Goal: Task Accomplishment & Management: Use online tool/utility

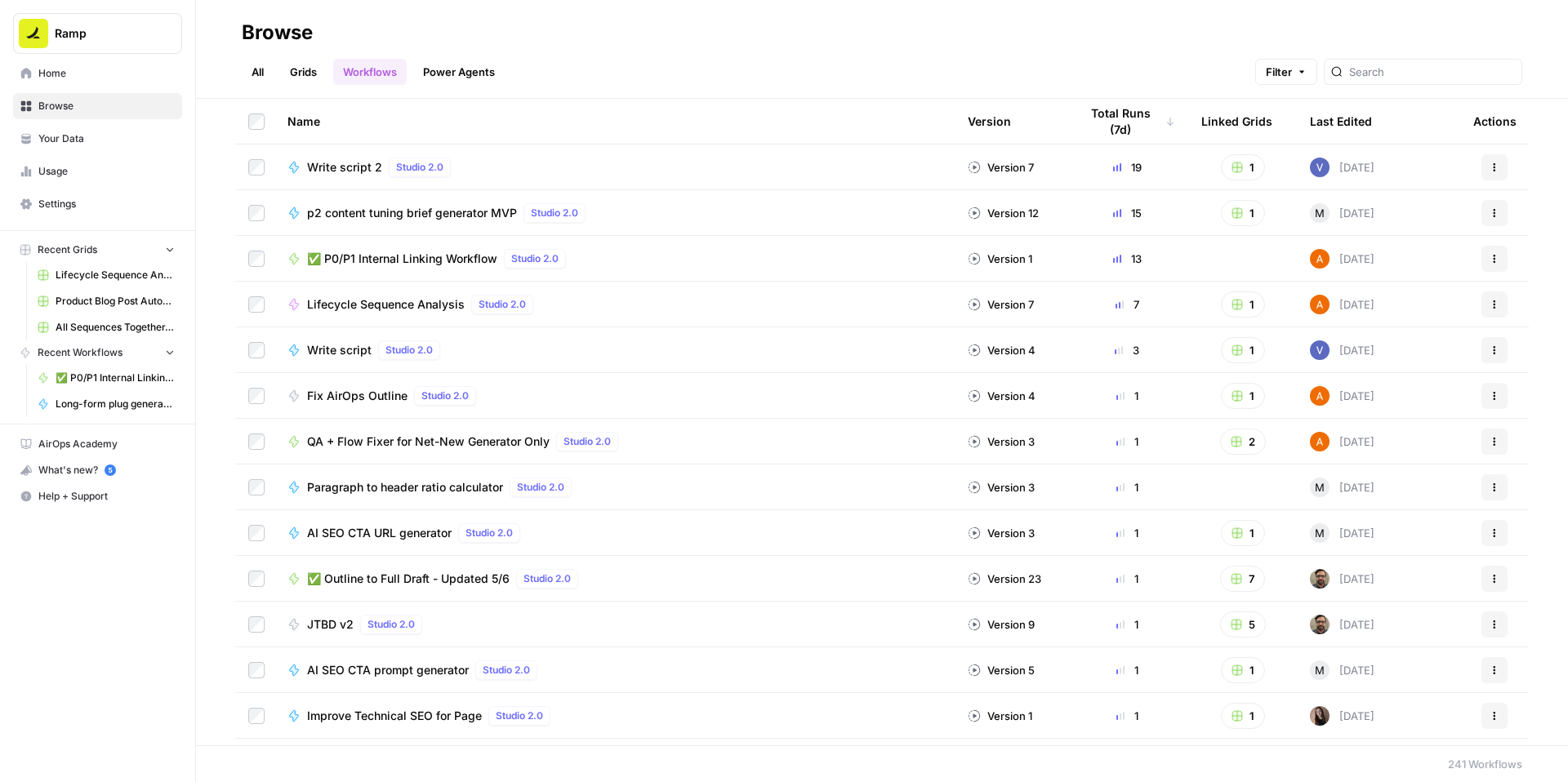
click at [497, 267] on span "✅ P0/P1 Internal Linking Workflow" at bounding box center [402, 259] width 190 height 16
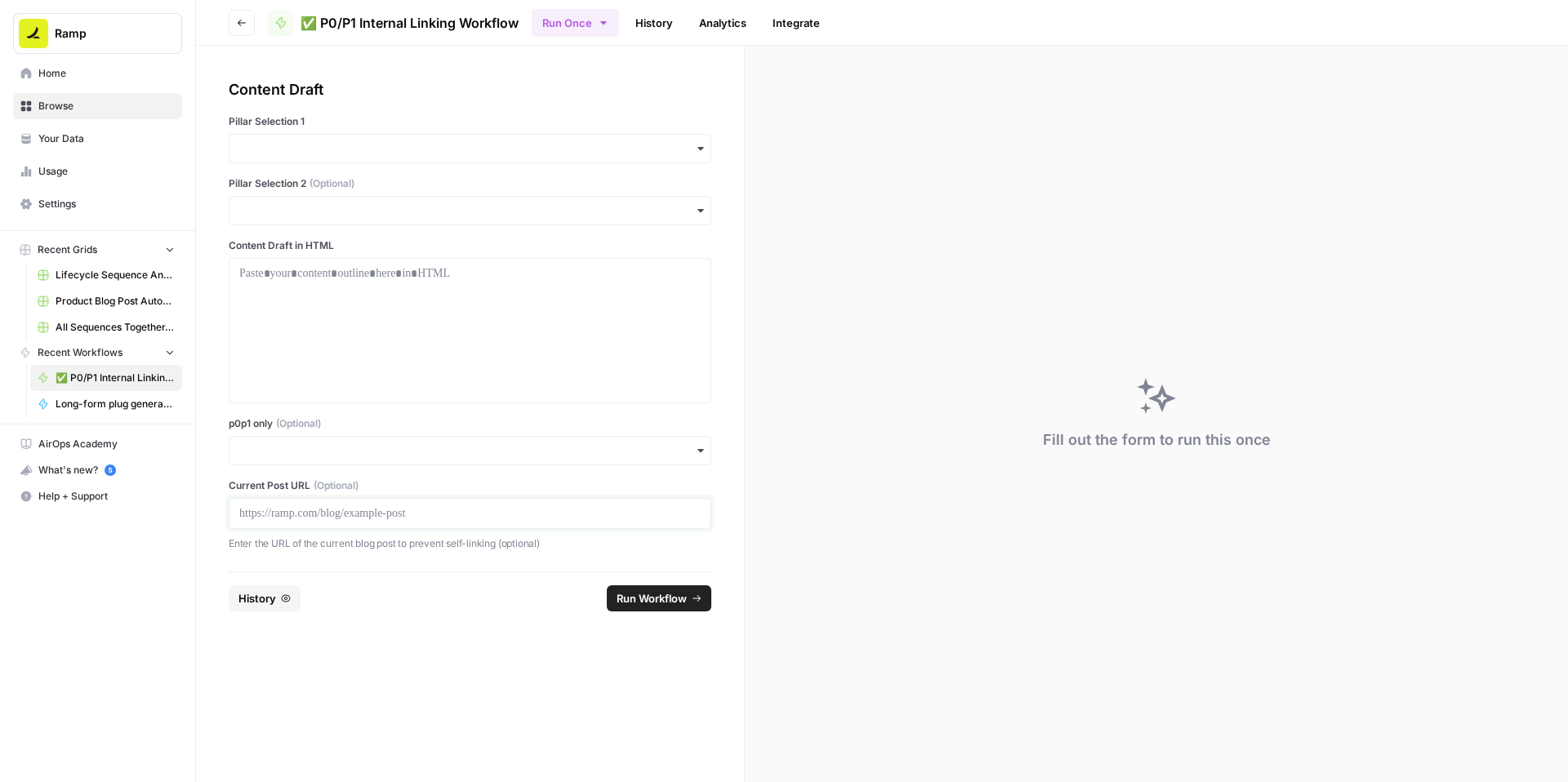
click at [310, 522] on p at bounding box center [470, 514] width 462 height 16
click at [325, 459] on input "p0p1 only (Optional)" at bounding box center [470, 450] width 462 height 16
click at [316, 606] on div "Yes" at bounding box center [509, 611] width 445 height 31
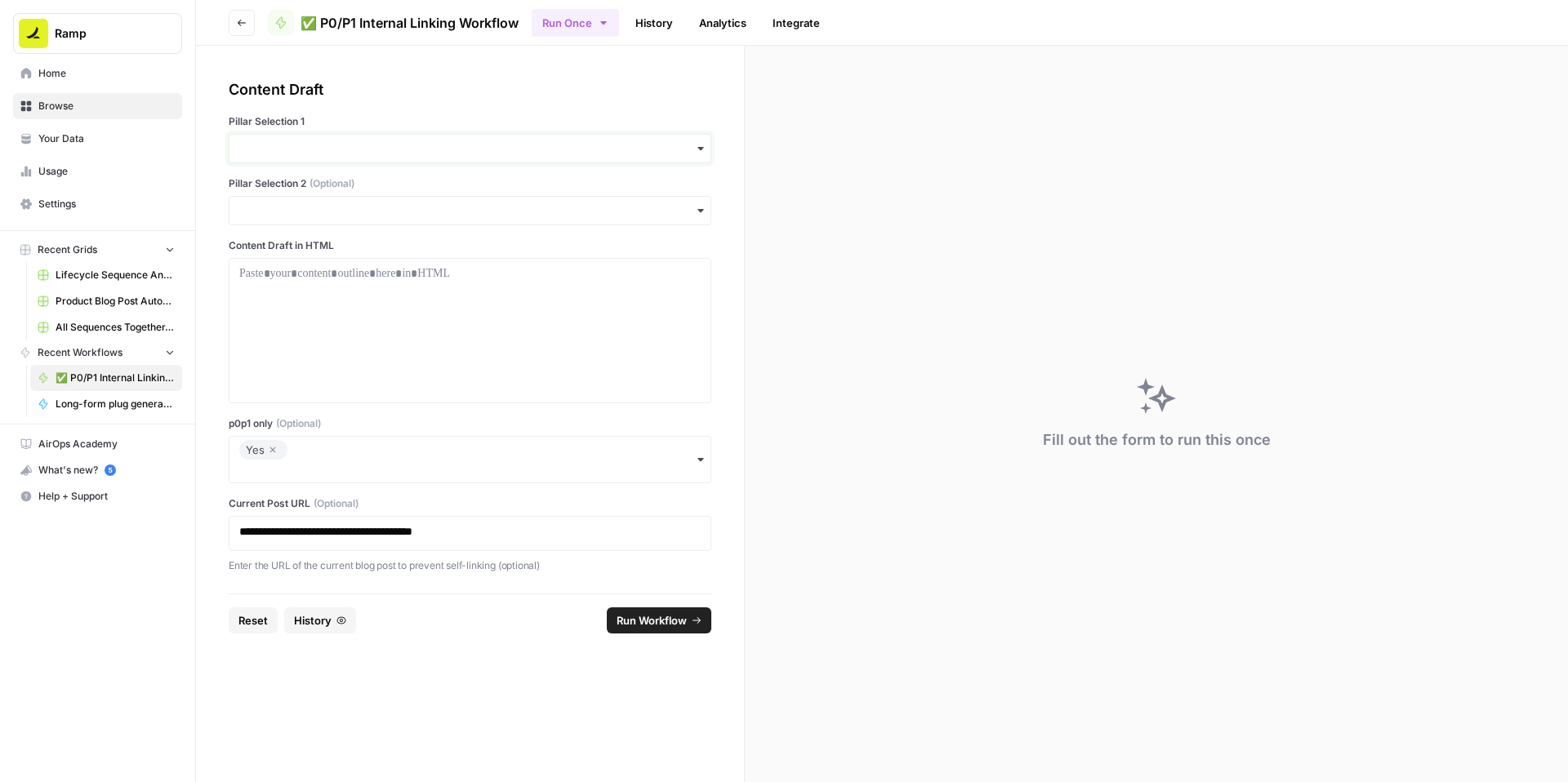
click at [416, 156] on input "Pillar Selection 1" at bounding box center [470, 148] width 462 height 16
click at [363, 342] on div "Procurement" at bounding box center [509, 326] width 445 height 31
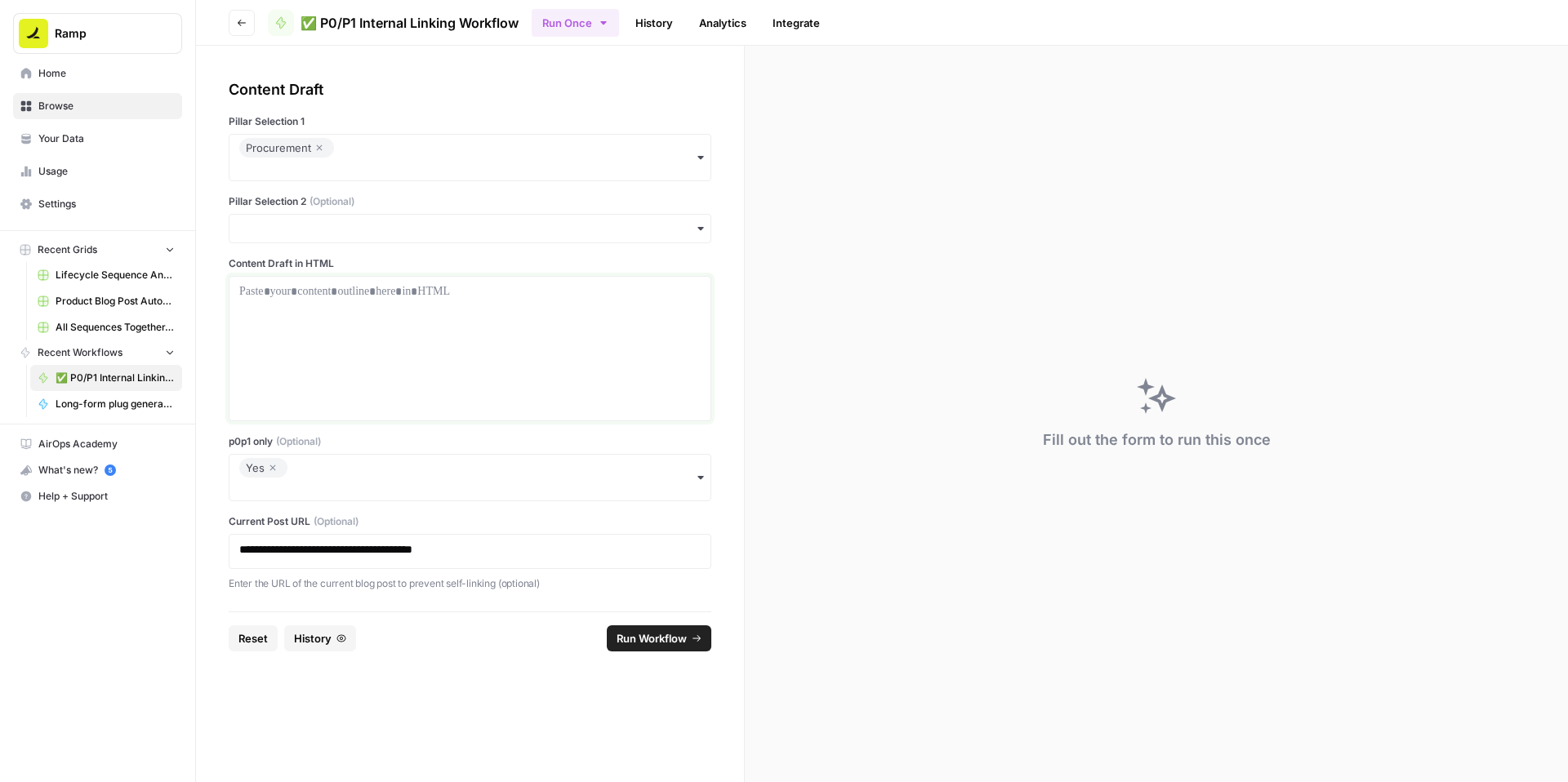
click at [375, 374] on div at bounding box center [470, 349] width 462 height 130
click at [469, 299] on p at bounding box center [470, 292] width 462 height 16
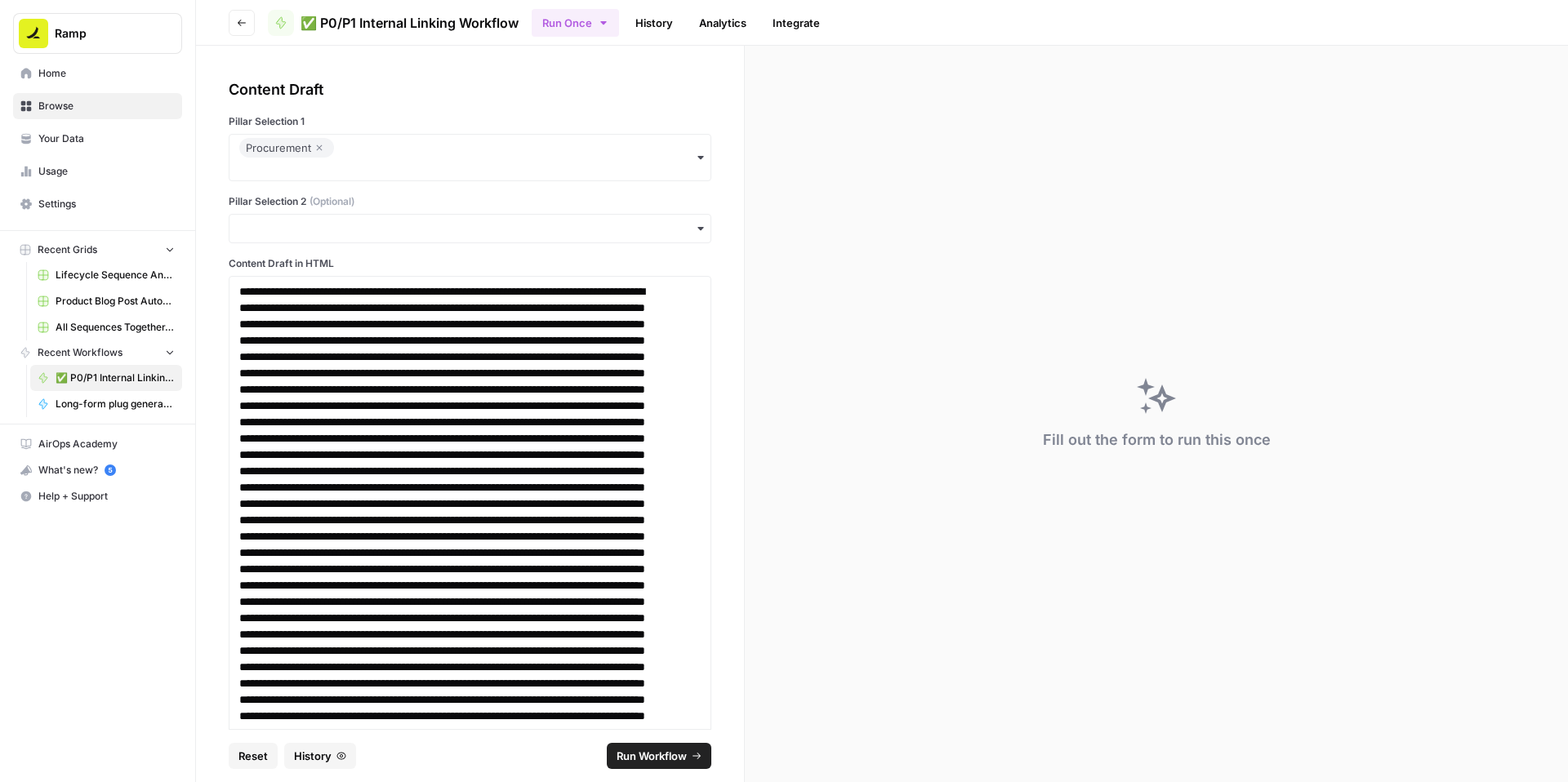
click at [665, 748] on span "Run Workflow" at bounding box center [652, 756] width 70 height 16
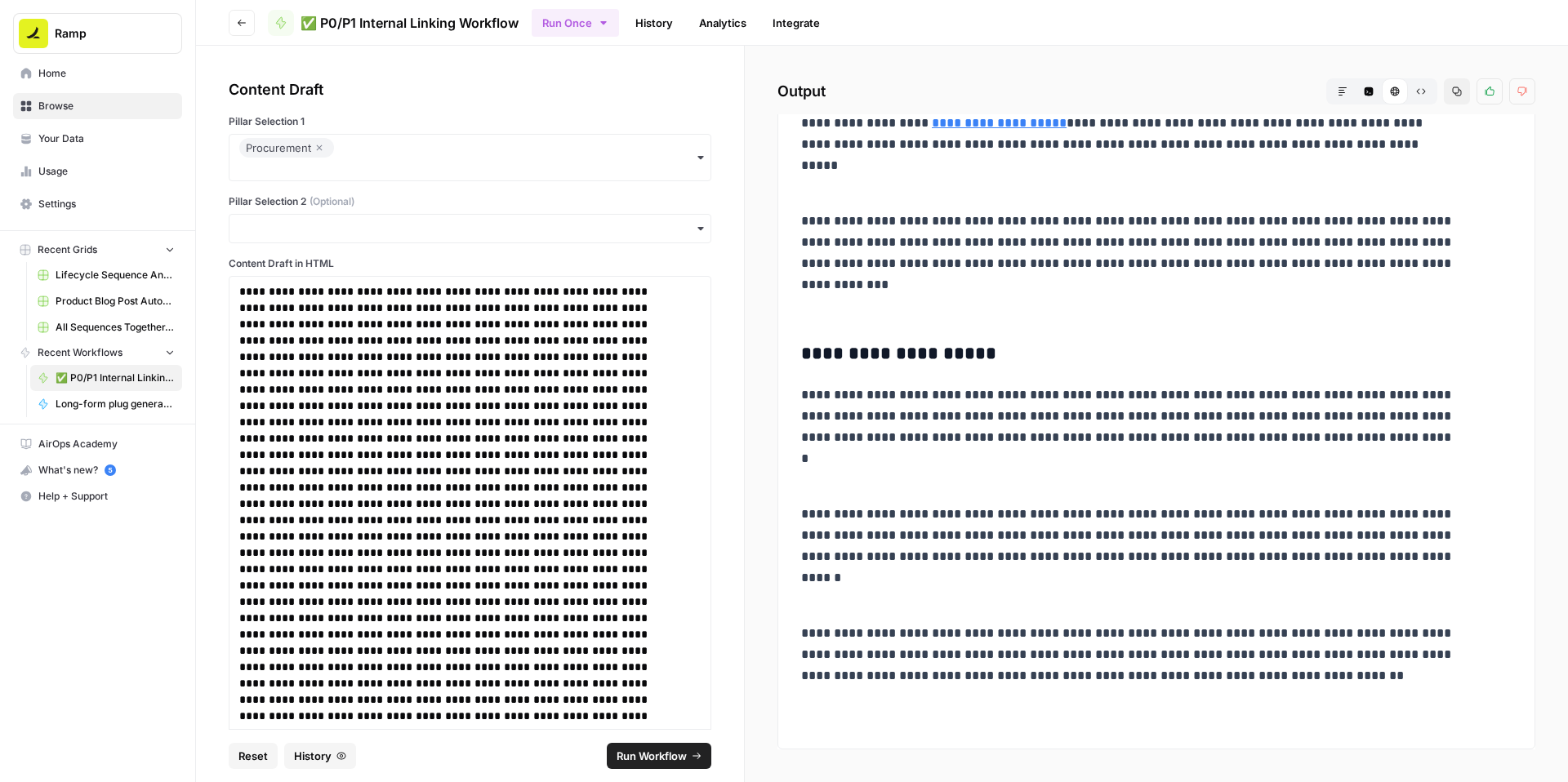
scroll to position [8027, 0]
click at [1444, 104] on button "Copy" at bounding box center [1457, 91] width 26 height 26
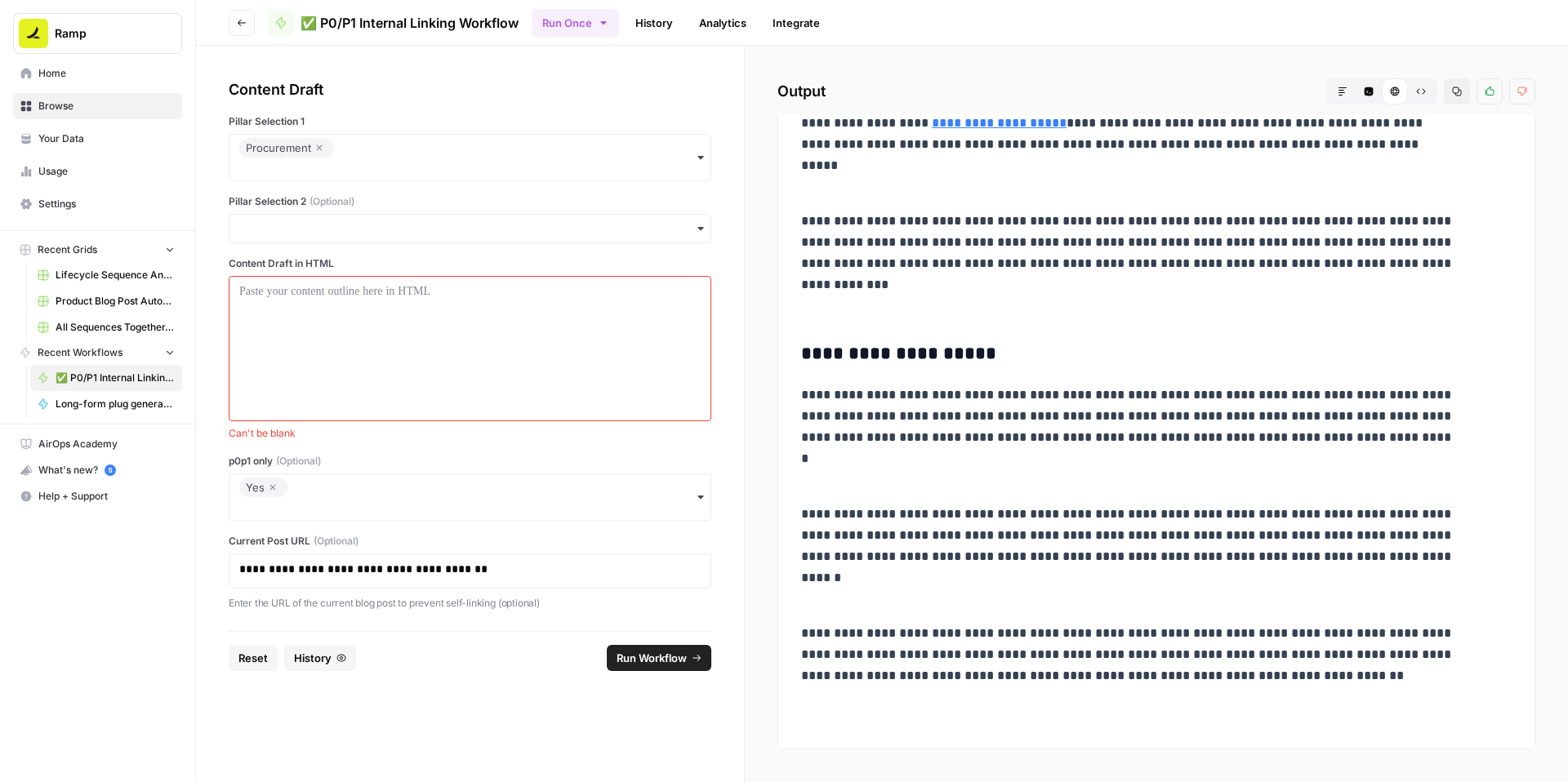
click at [278, 497] on icon "button" at bounding box center [272, 488] width 10 height 19
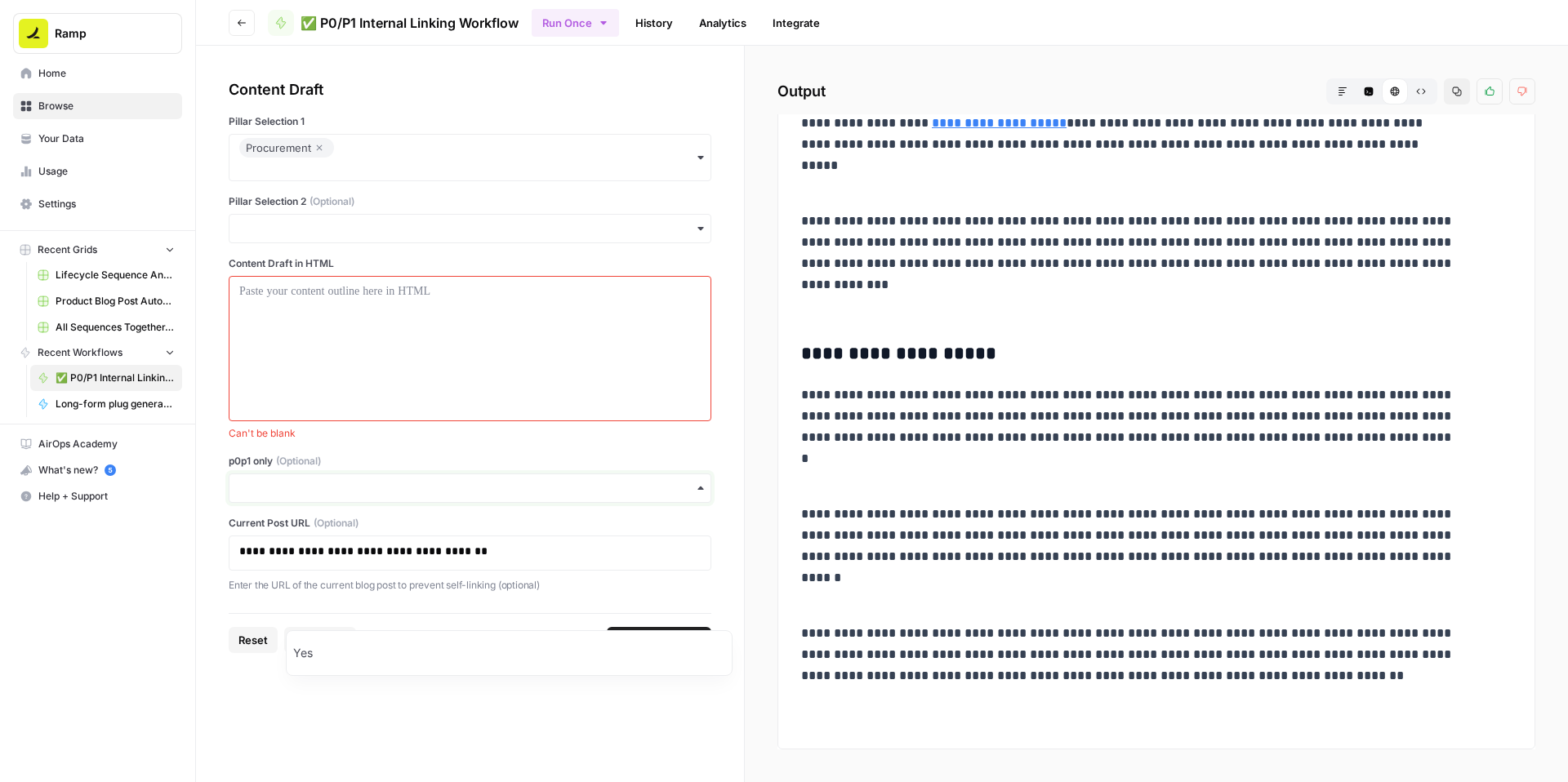
click at [349, 496] on input "p0p1 only (Optional)" at bounding box center [470, 488] width 462 height 16
click at [489, 414] on div at bounding box center [470, 349] width 462 height 130
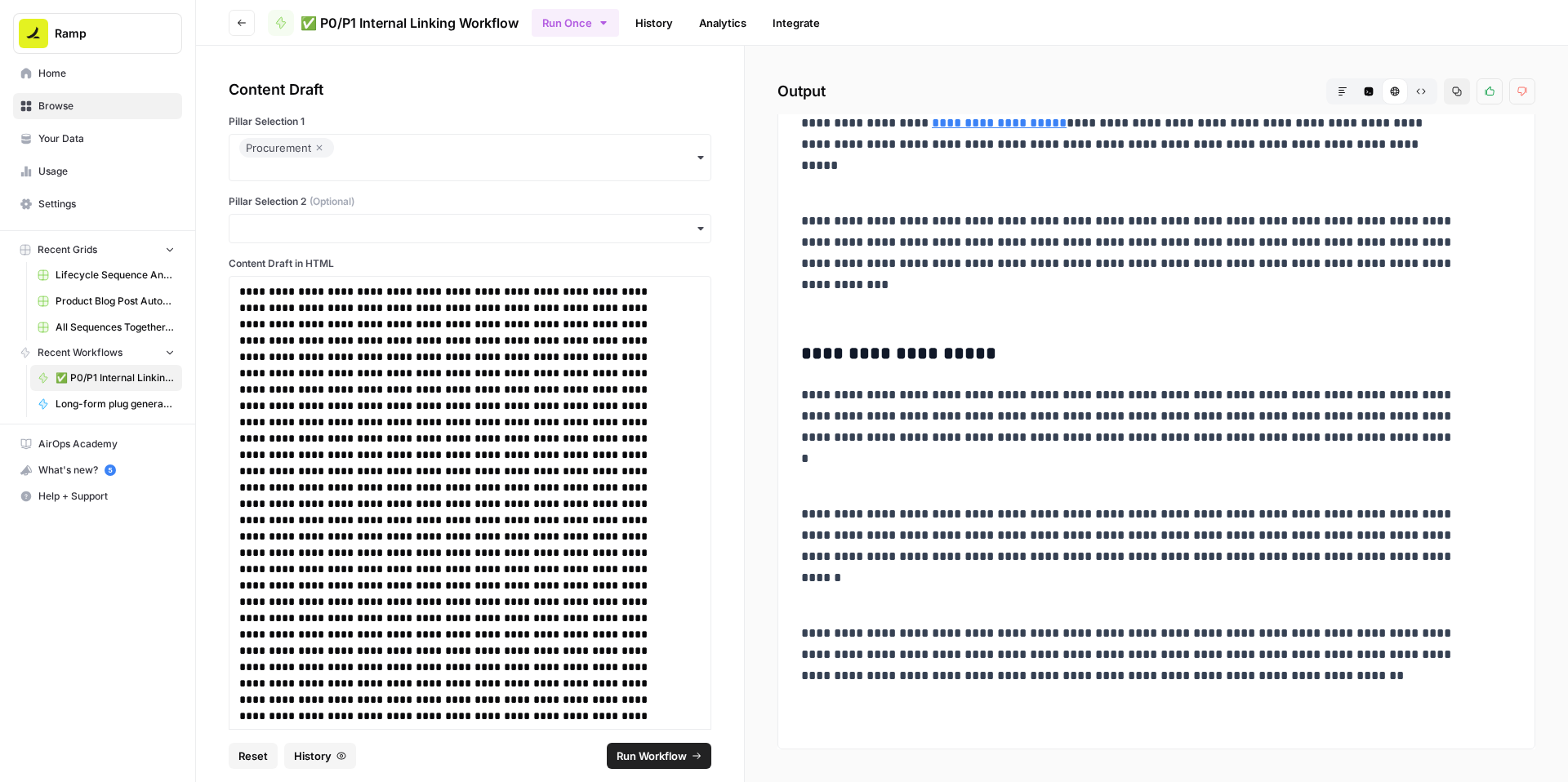
click at [670, 748] on span "Run Workflow" at bounding box center [652, 756] width 70 height 16
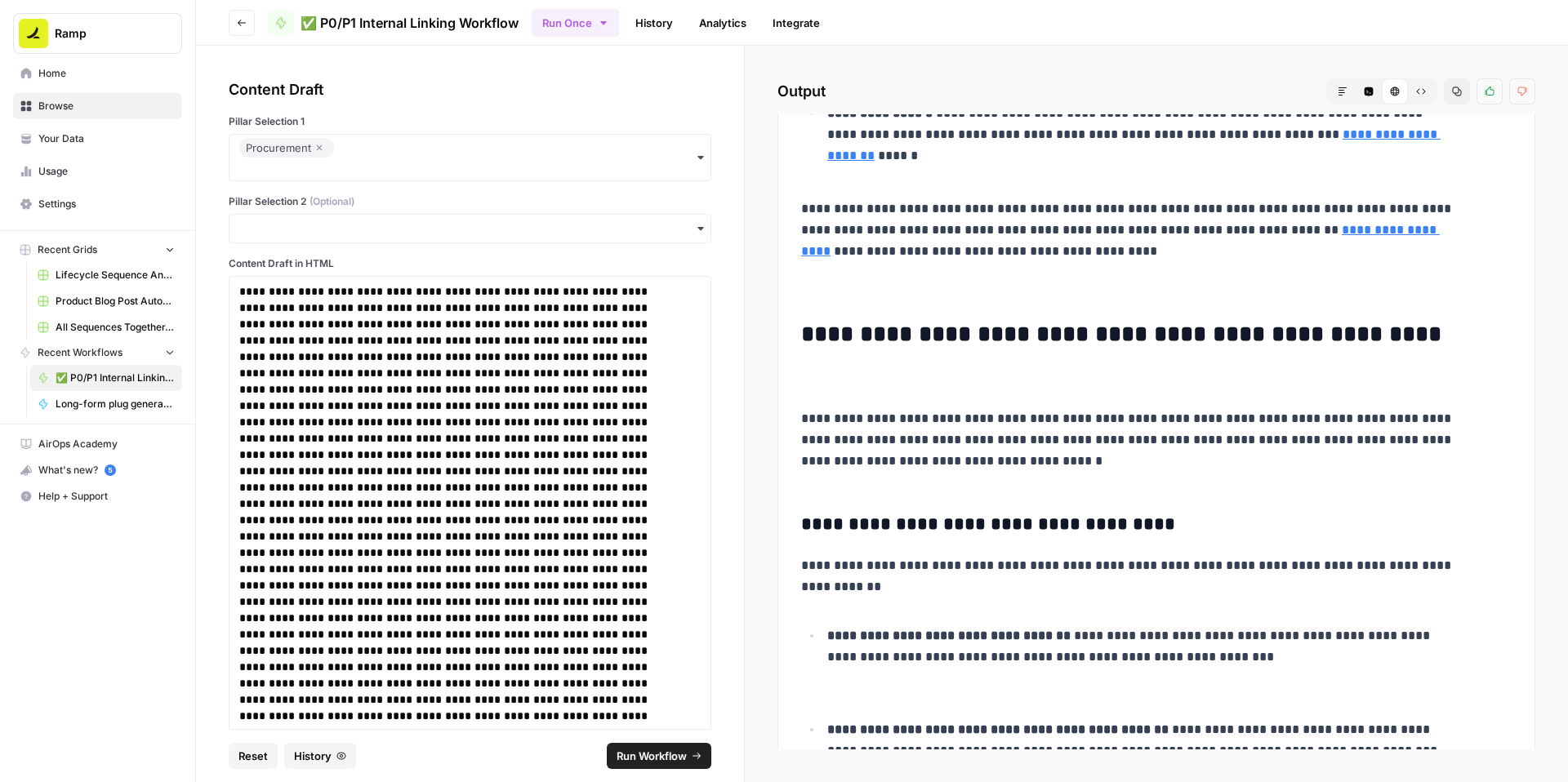
scroll to position [1500, 0]
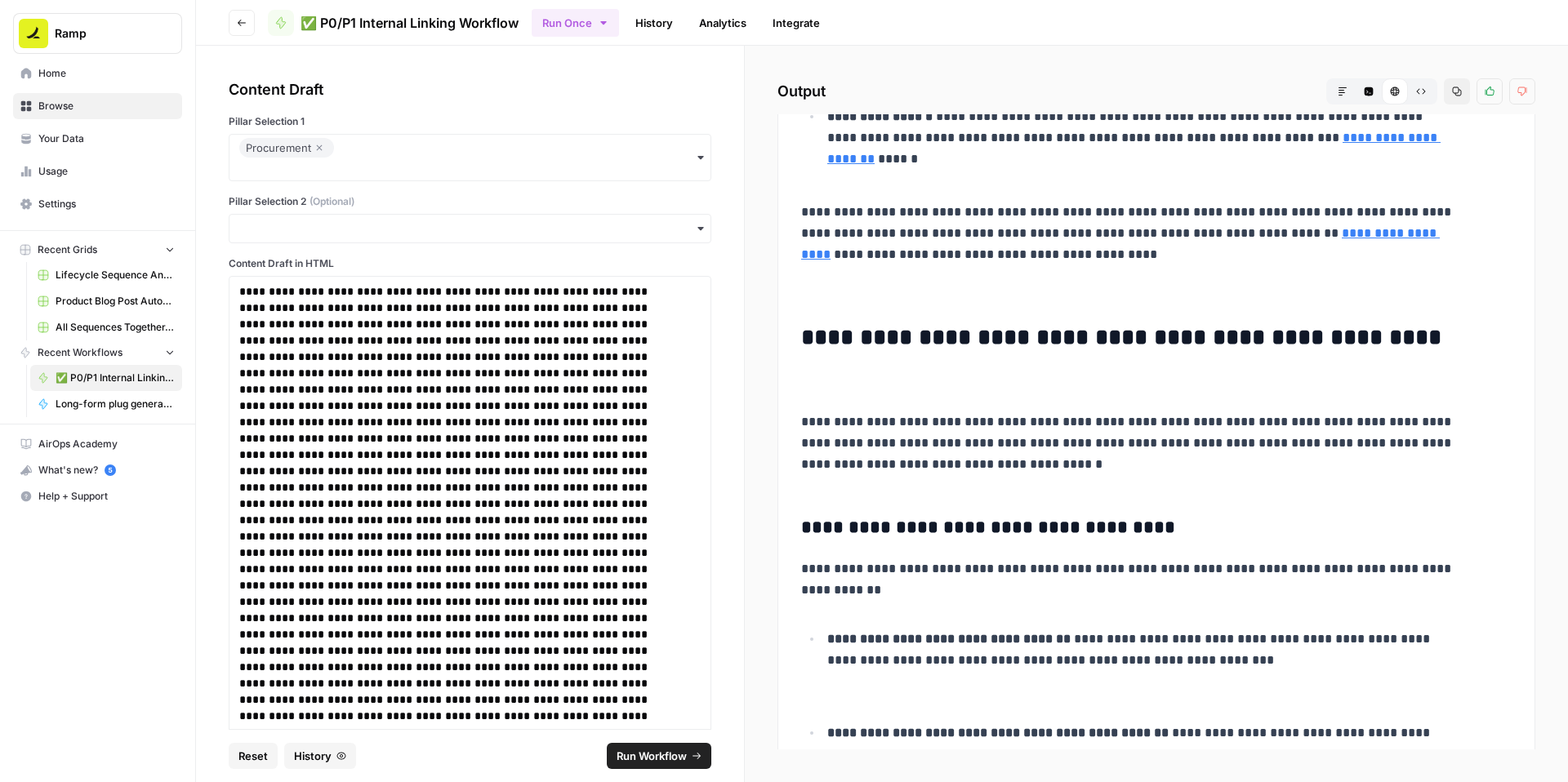
click at [1452, 97] on icon "button" at bounding box center [1457, 92] width 10 height 10
